Goal: Find specific page/section: Find specific page/section

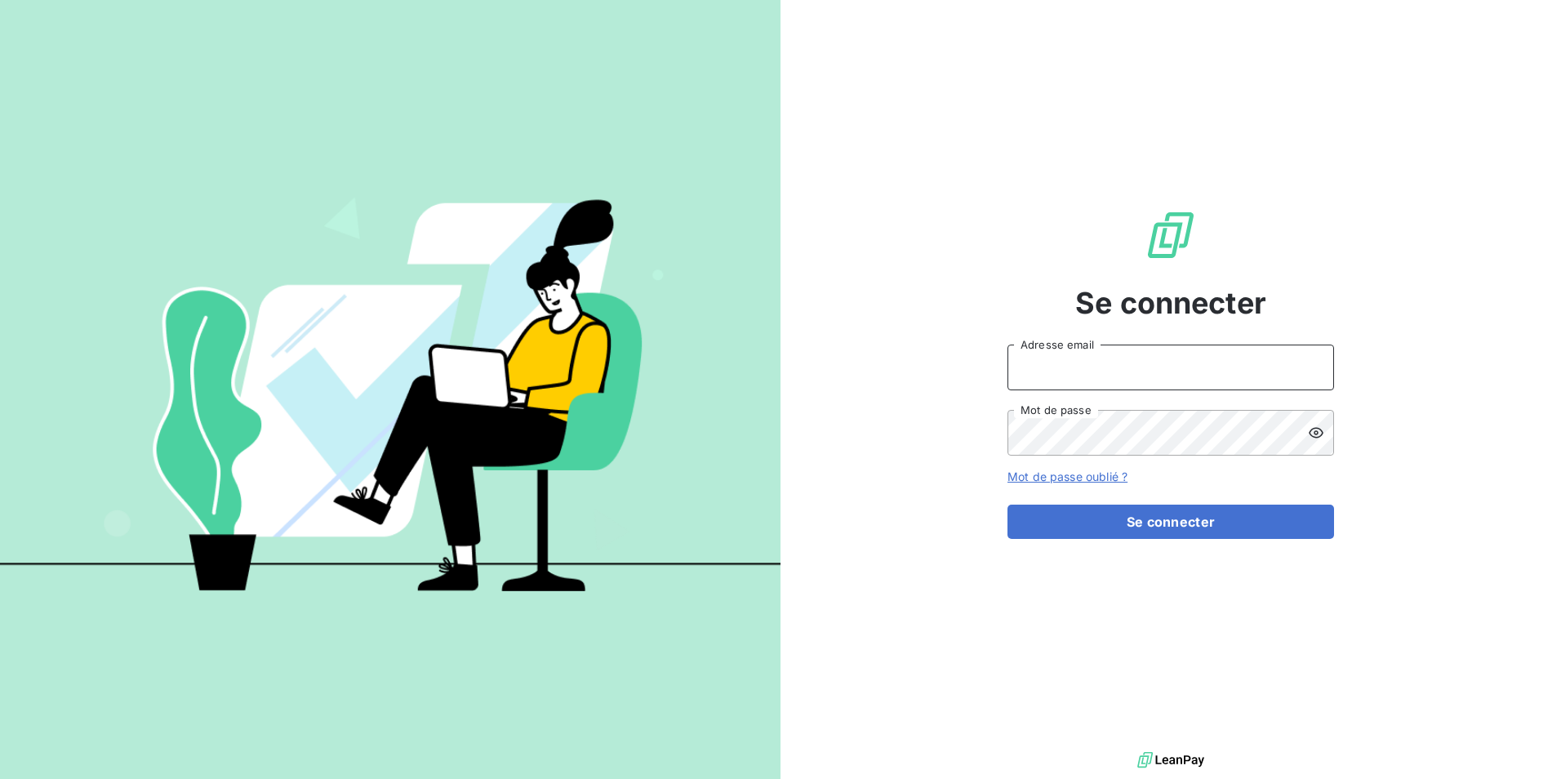
type input "[PERSON_NAME][EMAIL_ADDRESS][DOMAIN_NAME]"
click at [1057, 504] on form "[PERSON_NAME][EMAIL_ADDRESS][DOMAIN_NAME] Adresse email Mot de passe Mot de pas…" at bounding box center [1170, 441] width 327 height 194
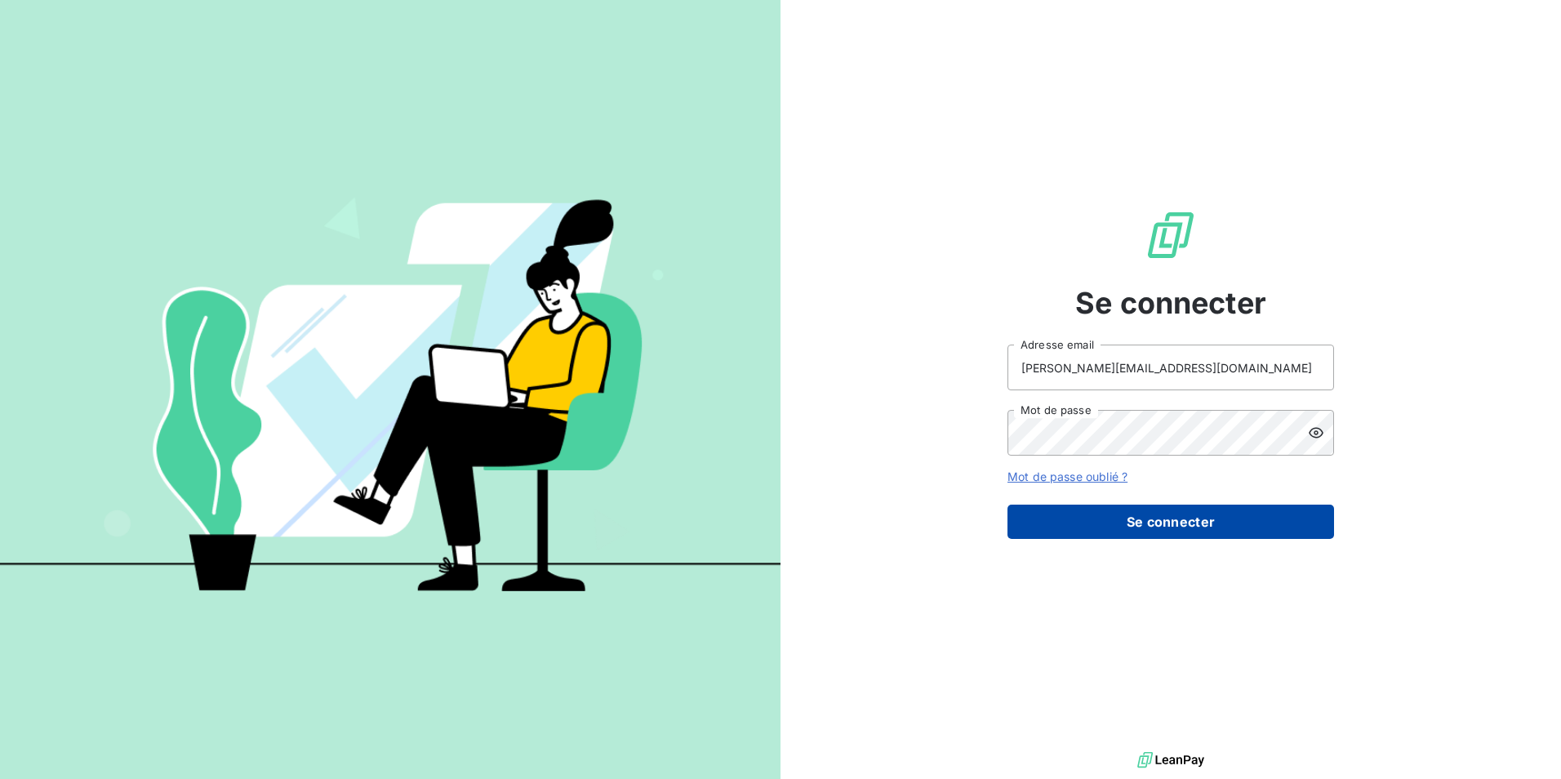
click at [1061, 511] on button "Se connecter" at bounding box center [1170, 522] width 327 height 34
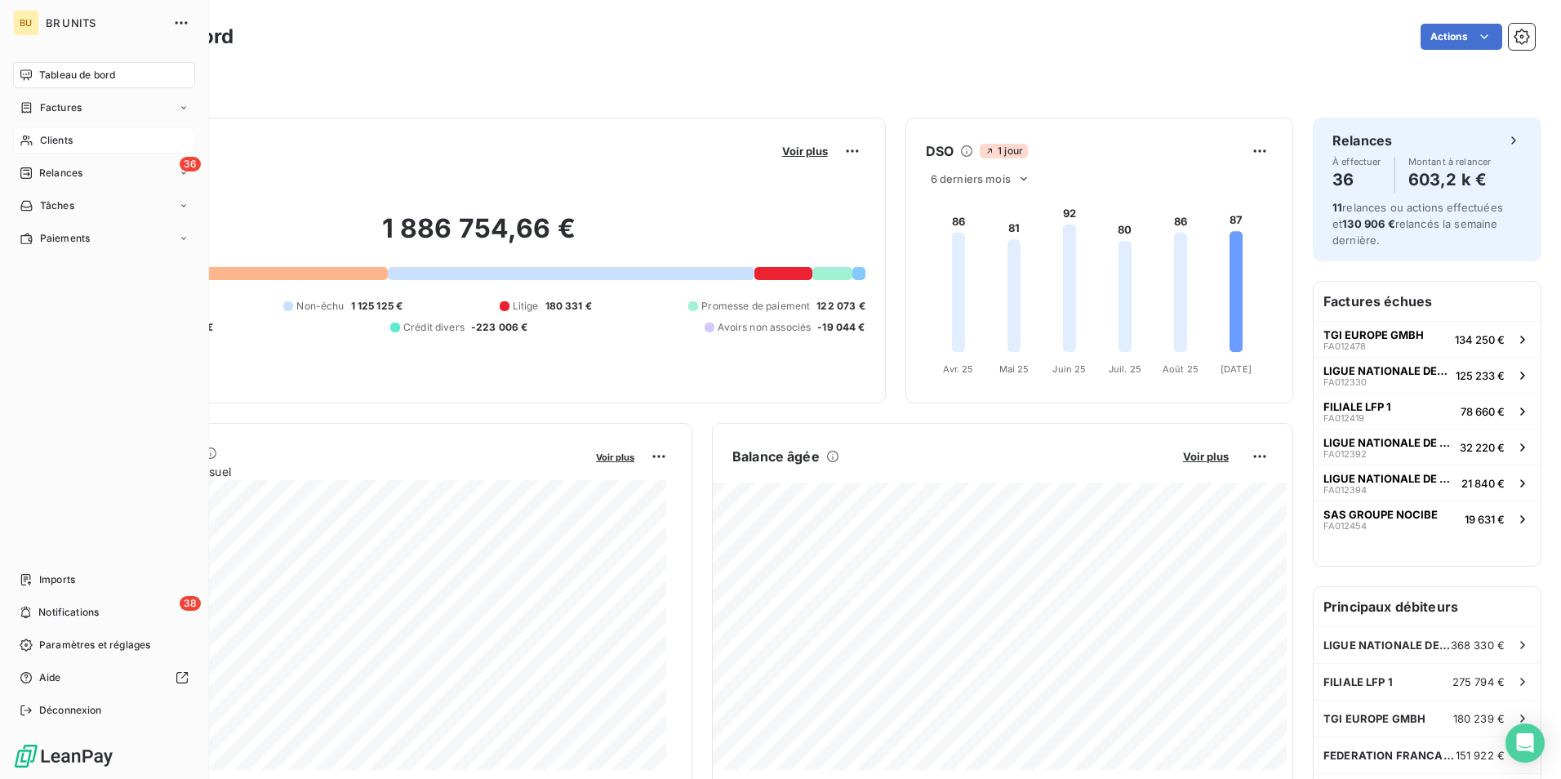
click at [42, 143] on span "Clients" at bounding box center [56, 140] width 33 height 15
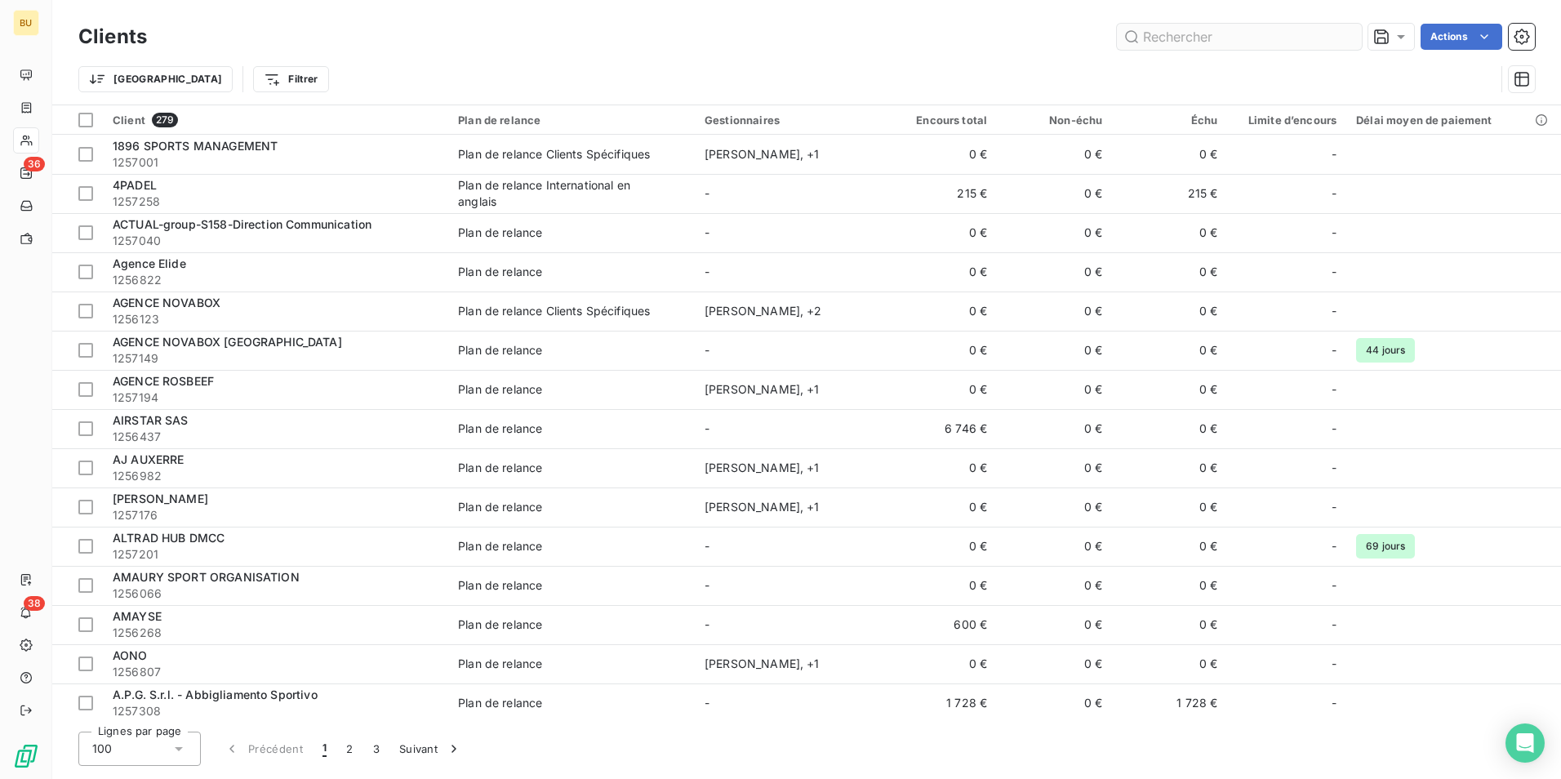
click at [1175, 44] on input "text" at bounding box center [1239, 37] width 245 height 26
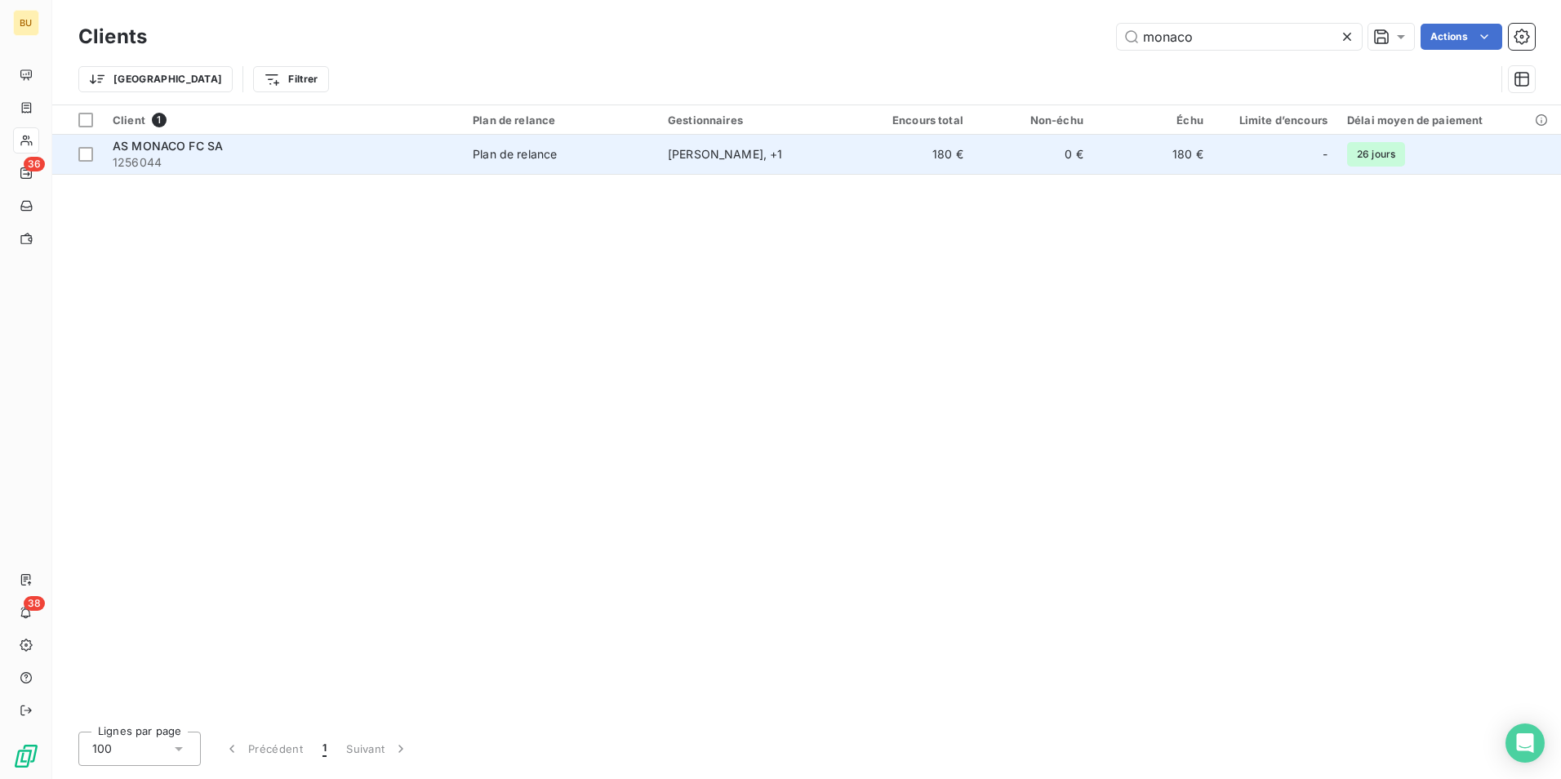
type input "monaco"
click at [753, 160] on div "[PERSON_NAME] , + 1" at bounding box center [756, 154] width 176 height 16
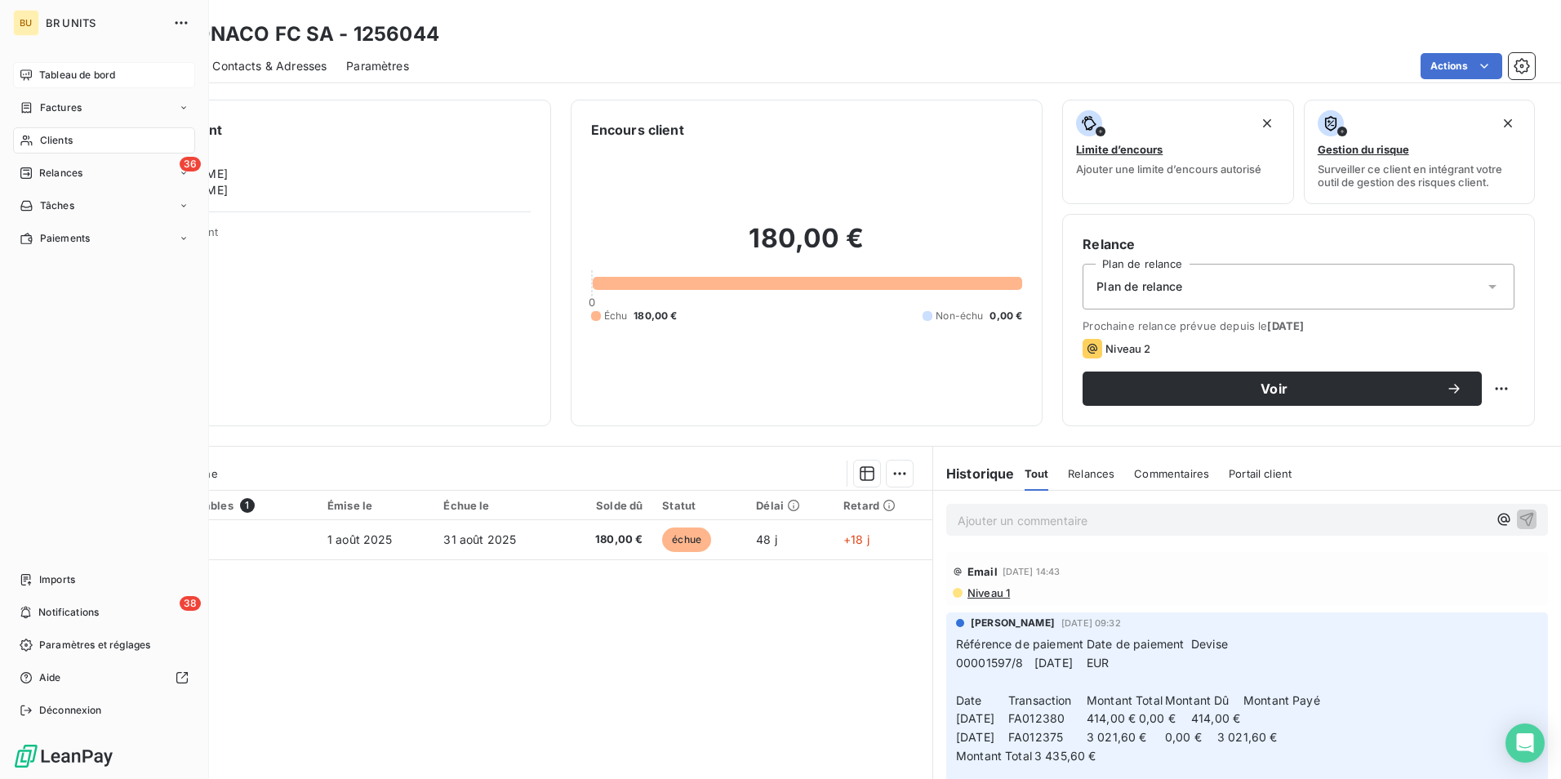
click at [87, 65] on div "Tableau de bord" at bounding box center [104, 75] width 182 height 26
